Goal: Task Accomplishment & Management: Manage account settings

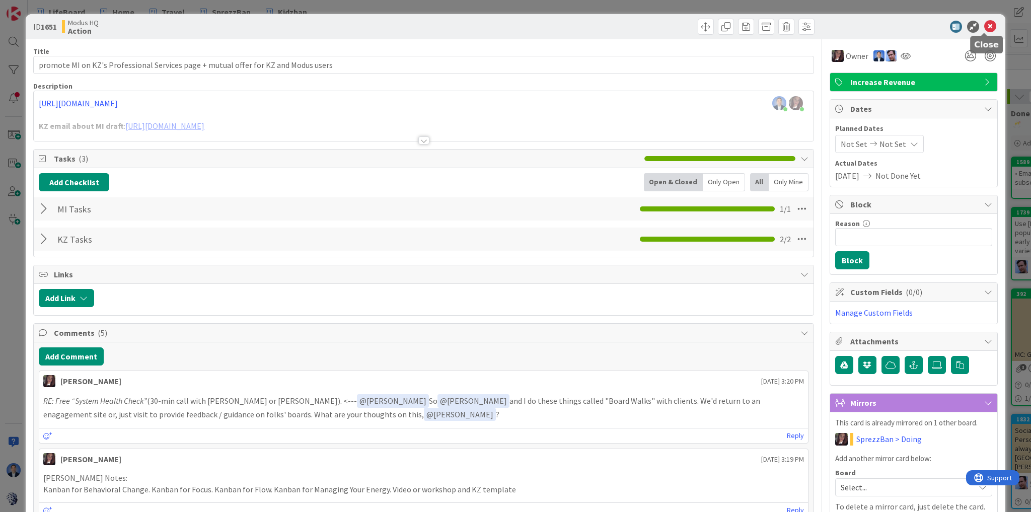
click at [985, 28] on icon at bounding box center [991, 27] width 12 height 12
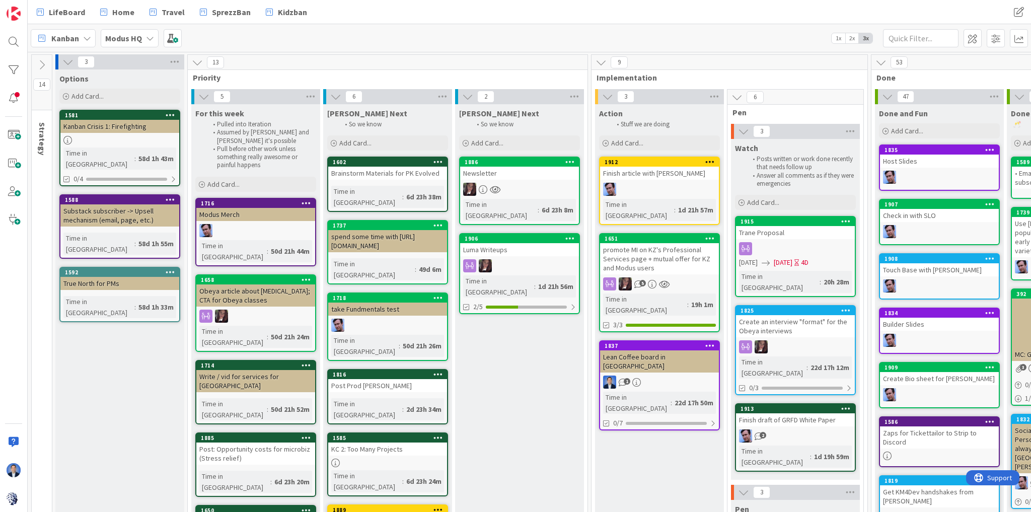
click at [708, 162] on icon at bounding box center [711, 161] width 10 height 7
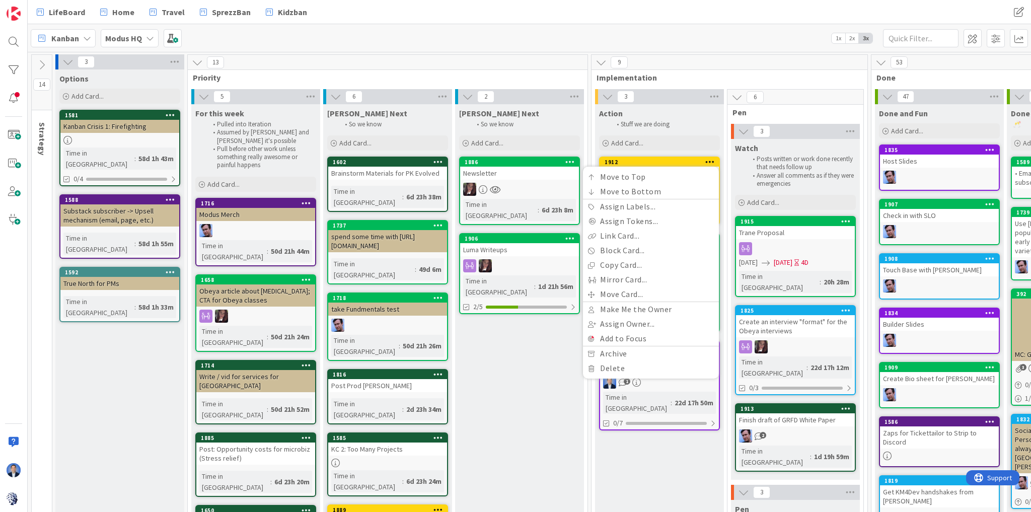
click at [693, 58] on div "9" at bounding box center [730, 62] width 276 height 15
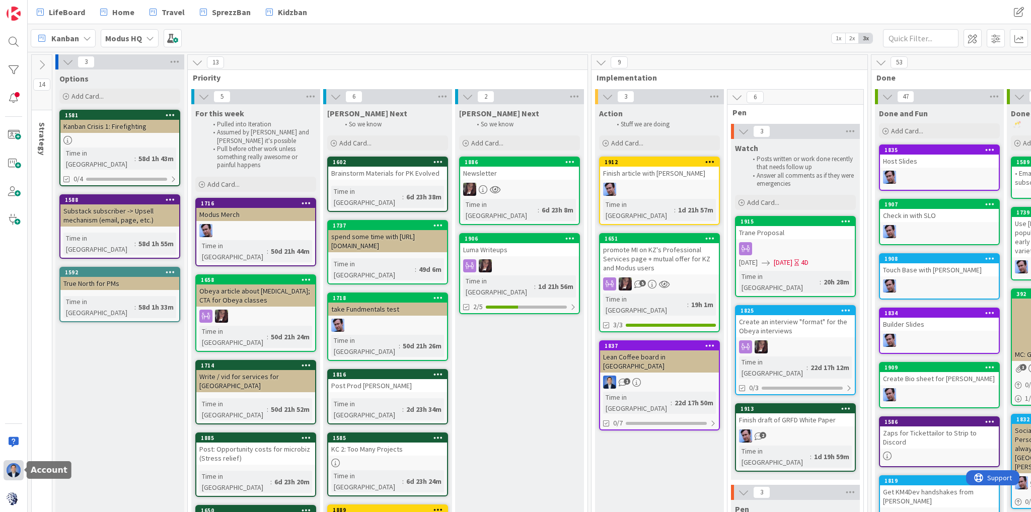
click at [4, 473] on div at bounding box center [14, 470] width 20 height 20
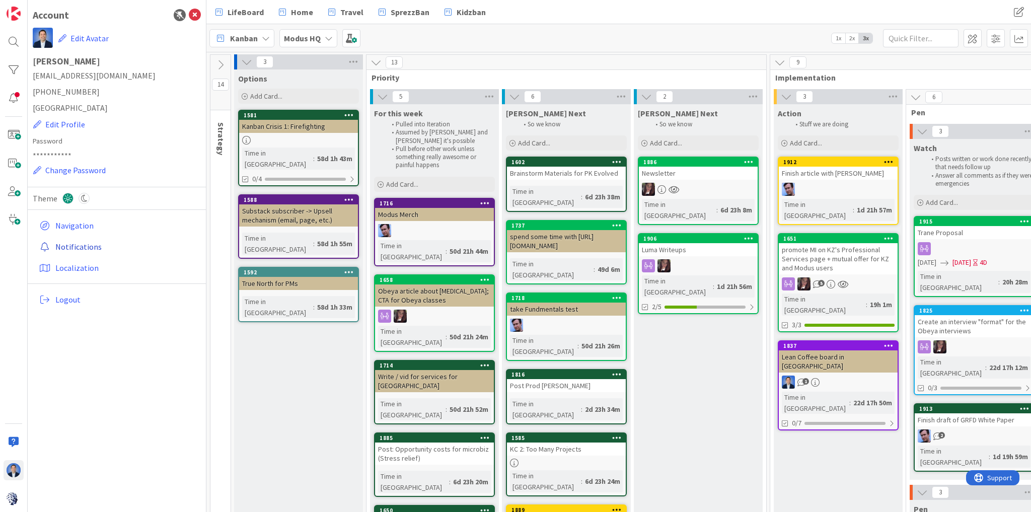
click at [77, 246] on link "Notifications" at bounding box center [118, 247] width 166 height 18
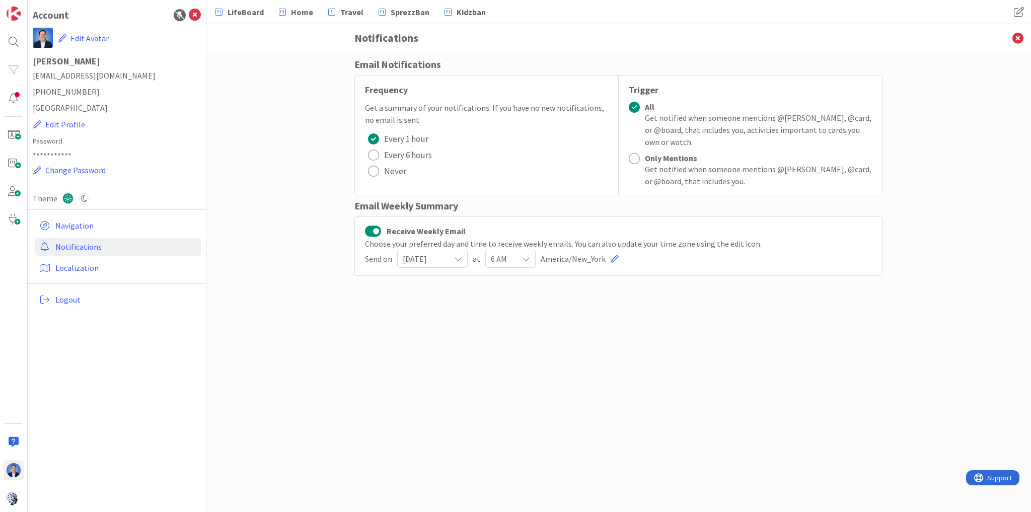
click at [437, 262] on span "[DATE]" at bounding box center [424, 259] width 42 height 14
click at [447, 330] on span "[DATE]" at bounding box center [463, 337] width 92 height 15
click at [504, 259] on span "6 AM" at bounding box center [502, 259] width 22 height 14
click at [524, 427] on span "10 AM" at bounding box center [551, 424] width 92 height 15
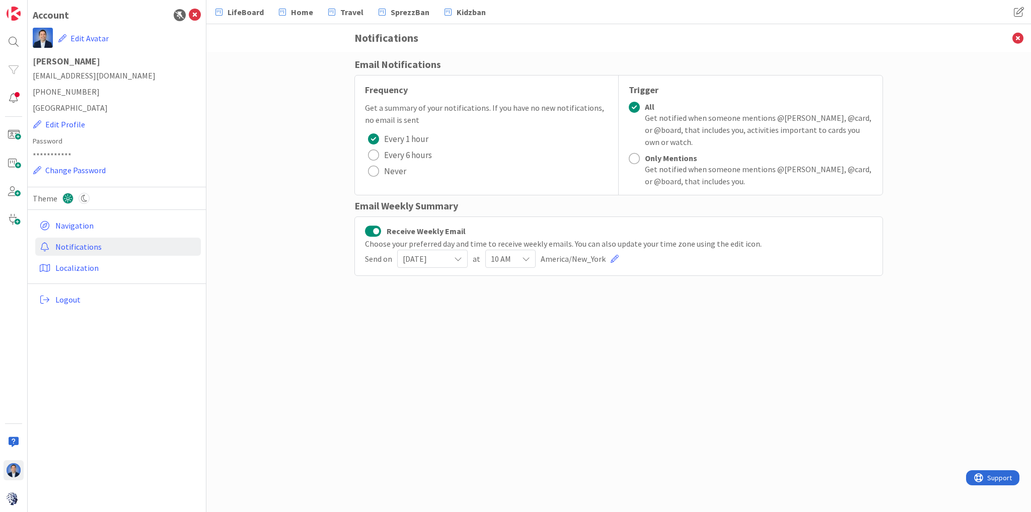
click at [804, 363] on div "Email Notifications Frequency Get a summary of your notifications. If you have …" at bounding box center [619, 272] width 529 height 430
click at [1018, 40] on icon at bounding box center [1018, 38] width 26 height 28
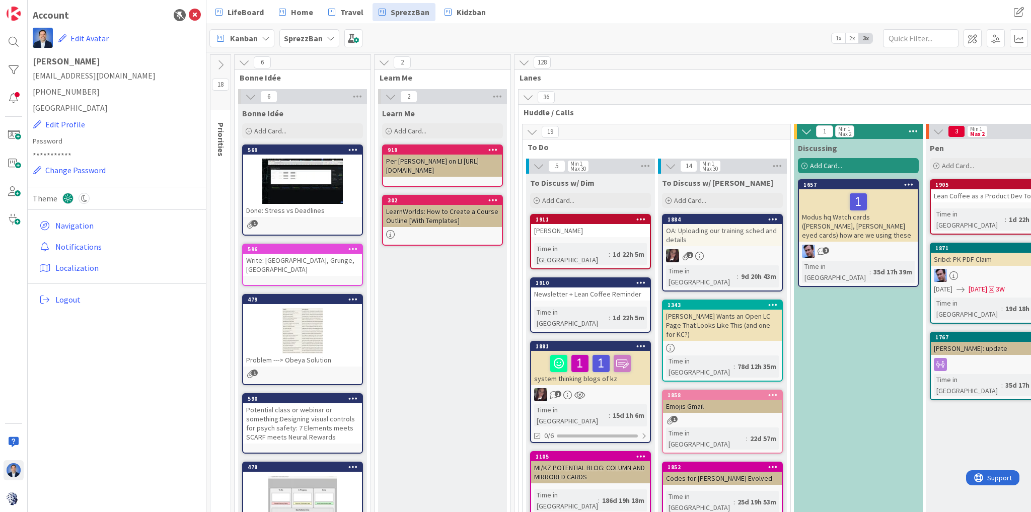
click at [200, 18] on icon at bounding box center [195, 15] width 12 height 12
